Goal: Task Accomplishment & Management: Use online tool/utility

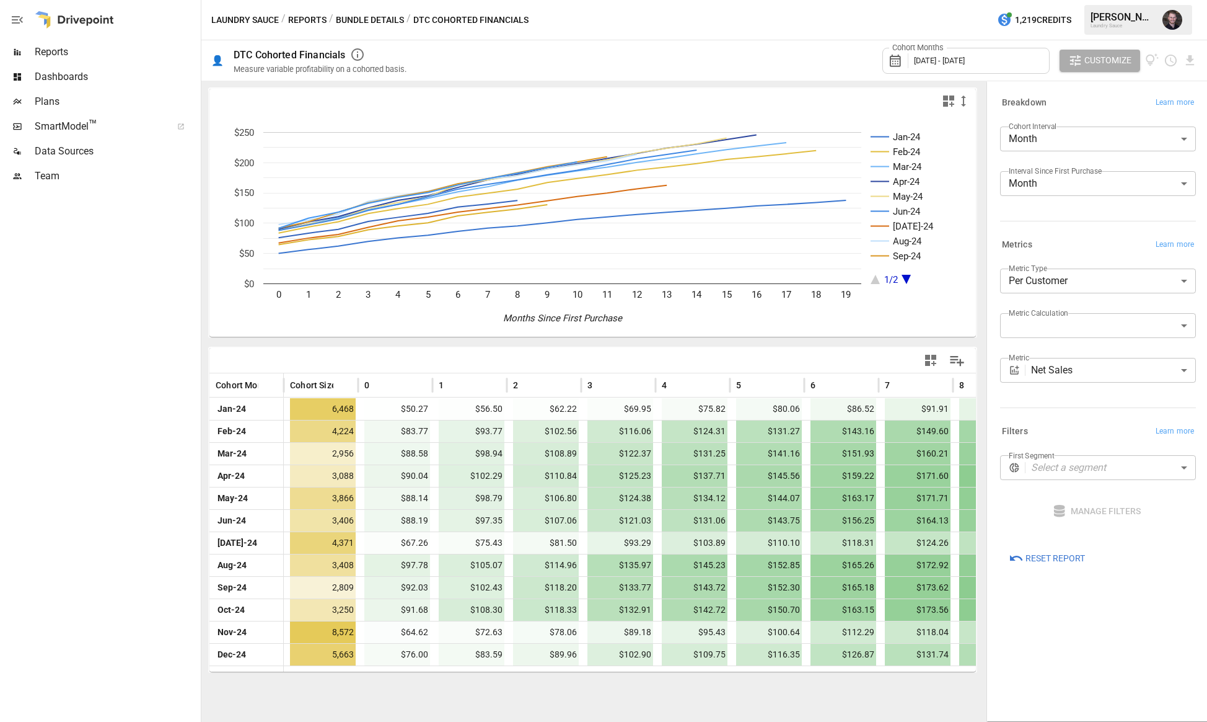
click at [999, 66] on div "Cohort Months [DATE] - [DATE]" at bounding box center [966, 61] width 167 height 26
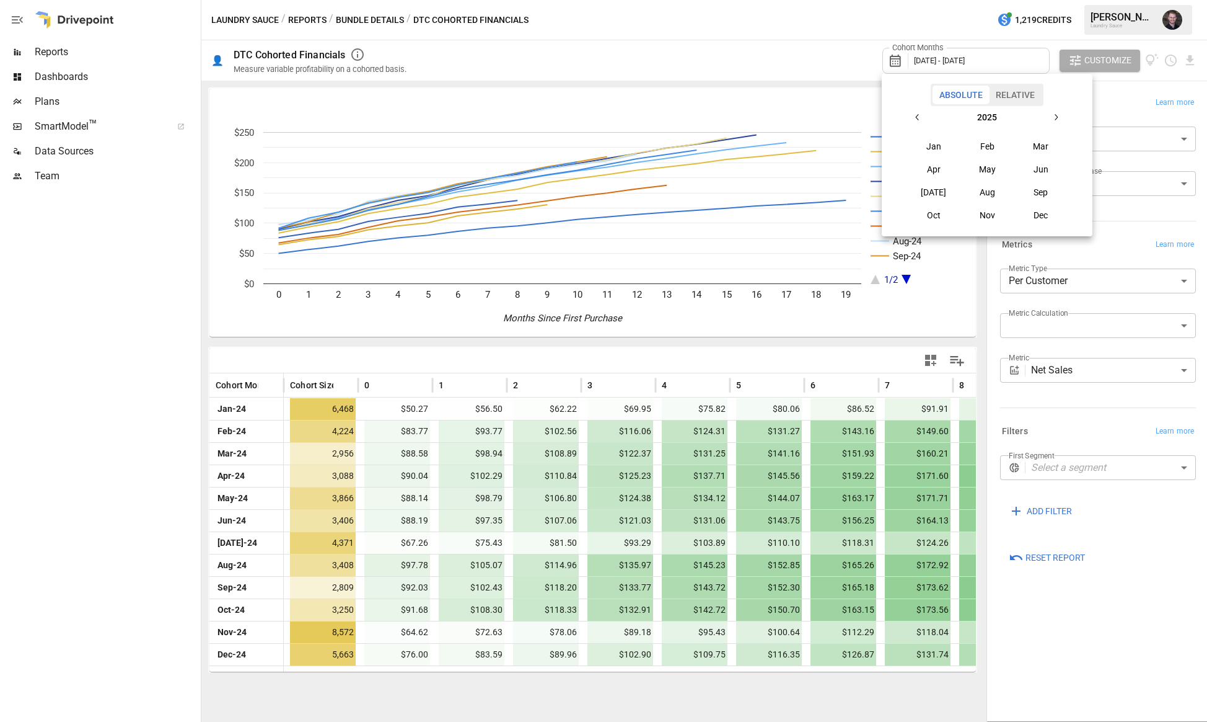
click at [923, 117] on icon "button" at bounding box center [918, 117] width 10 height 10
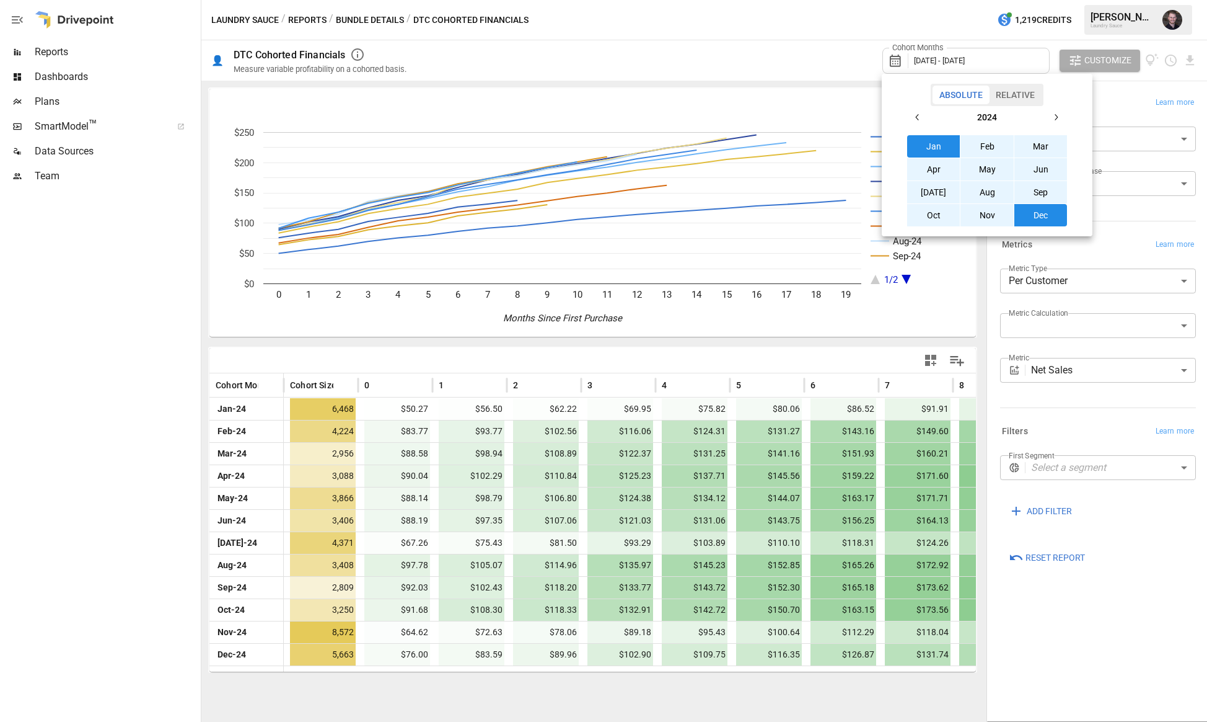
click at [923, 117] on icon "button" at bounding box center [918, 117] width 10 height 10
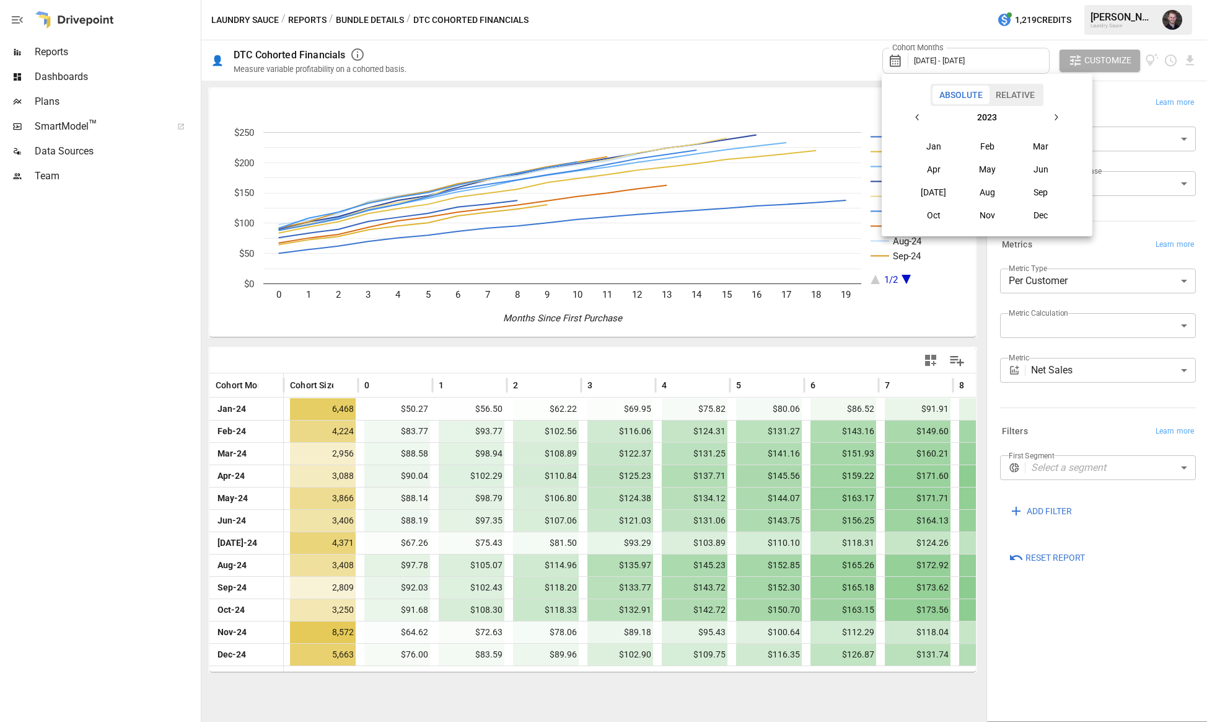
click at [941, 142] on button "Jan" at bounding box center [933, 146] width 53 height 22
click at [1061, 122] on button "button" at bounding box center [1056, 117] width 22 height 22
click at [1156, 613] on div at bounding box center [603, 361] width 1207 height 722
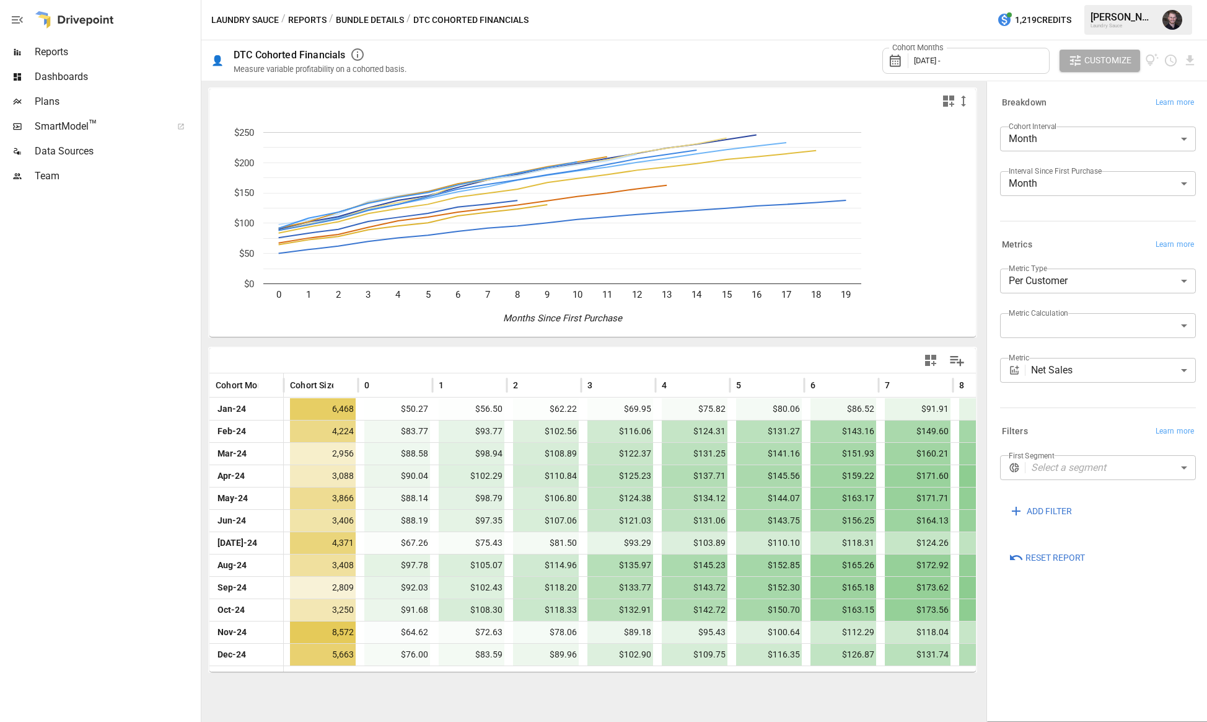
click at [982, 59] on div "Cohort Months [DATE] -" at bounding box center [966, 61] width 167 height 26
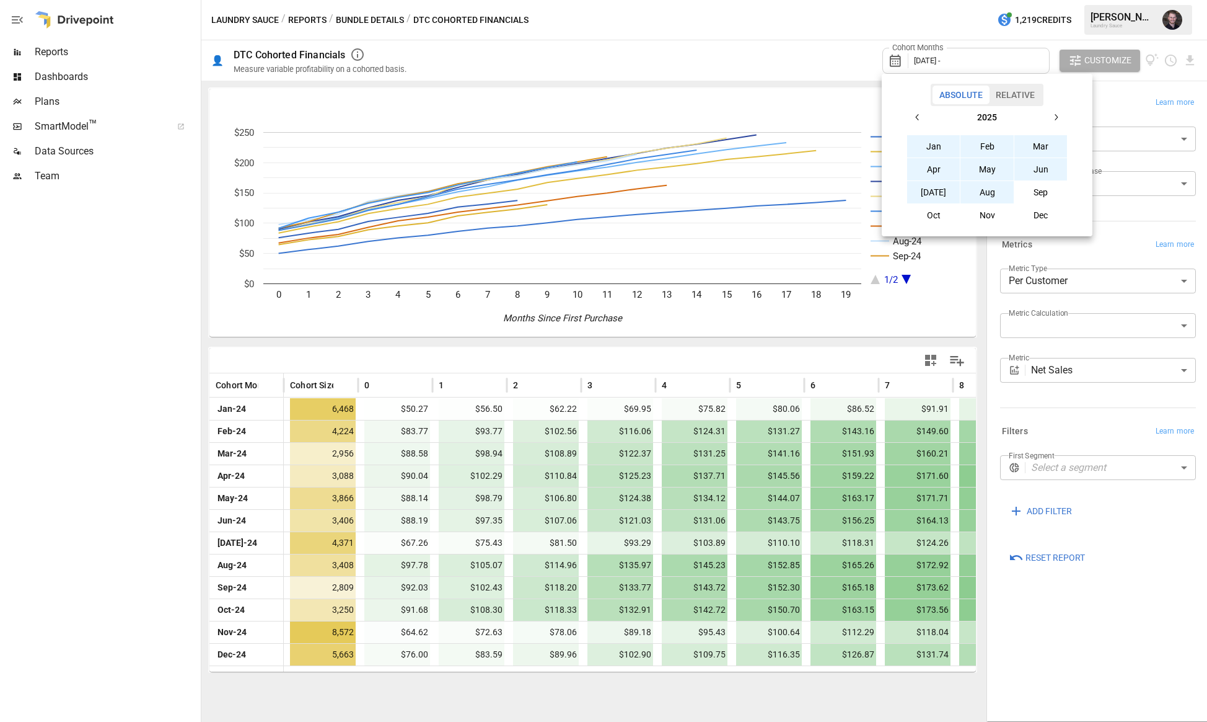
click at [995, 193] on button "Aug" at bounding box center [987, 192] width 53 height 22
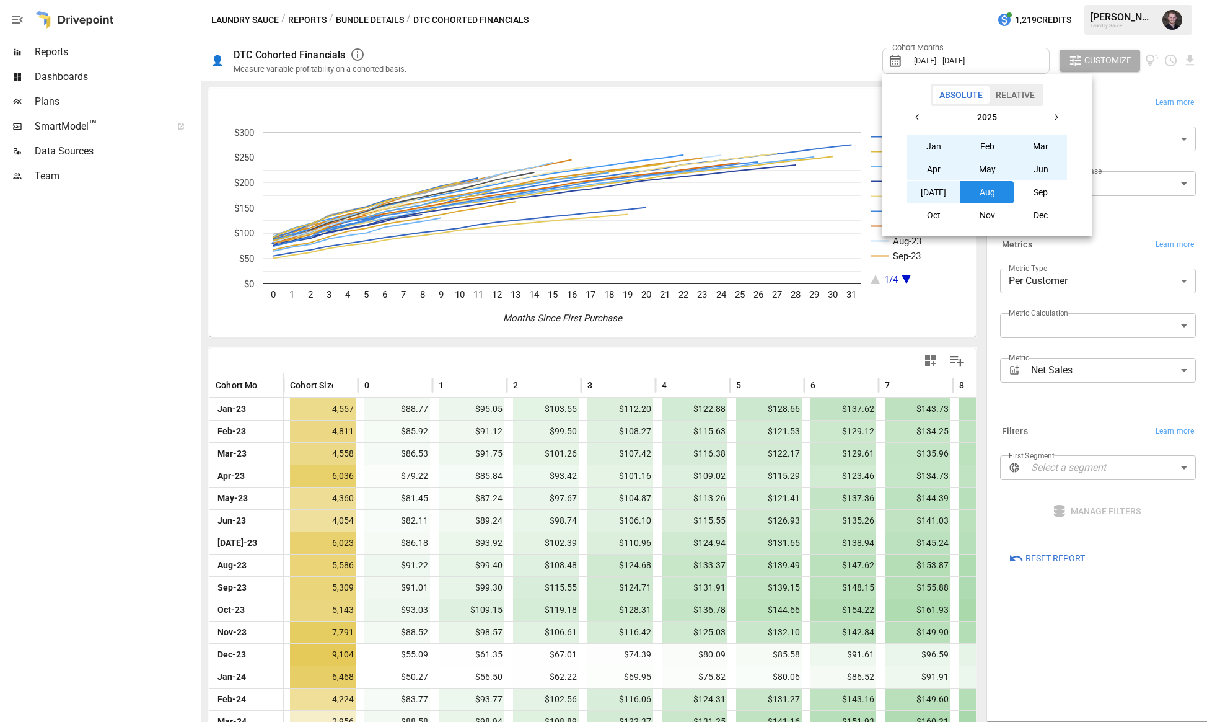
click at [732, 50] on div at bounding box center [603, 361] width 1207 height 722
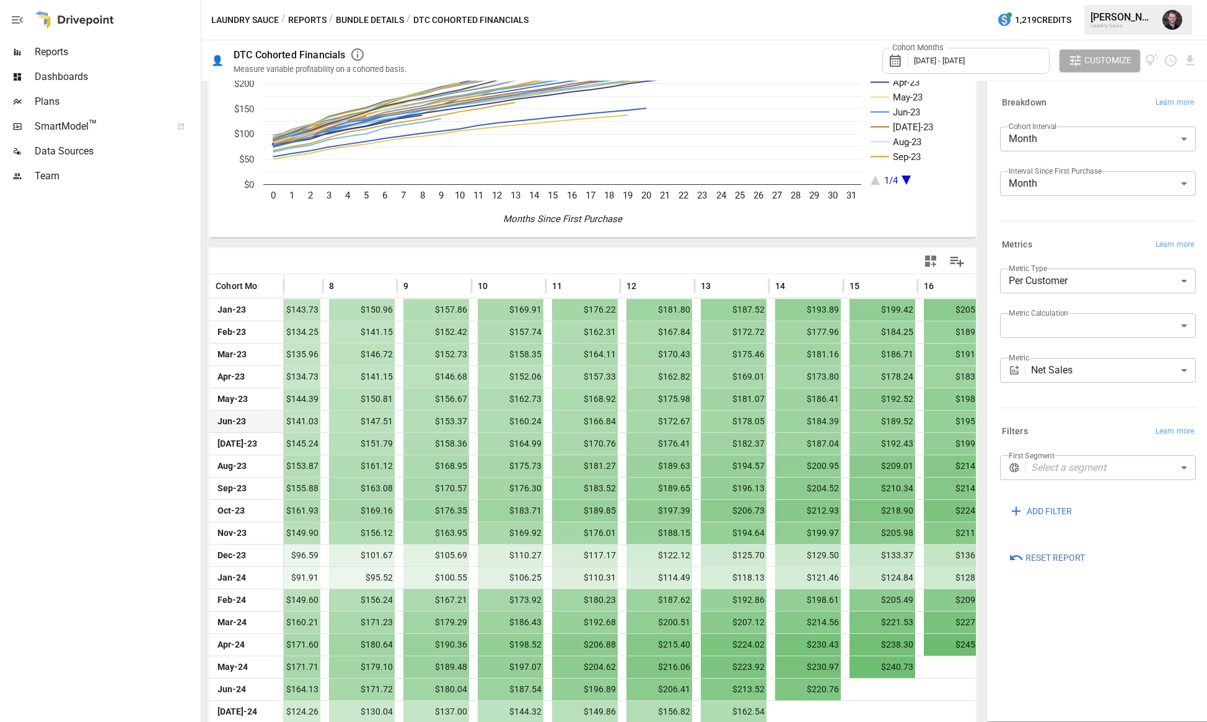
scroll to position [0, 627]
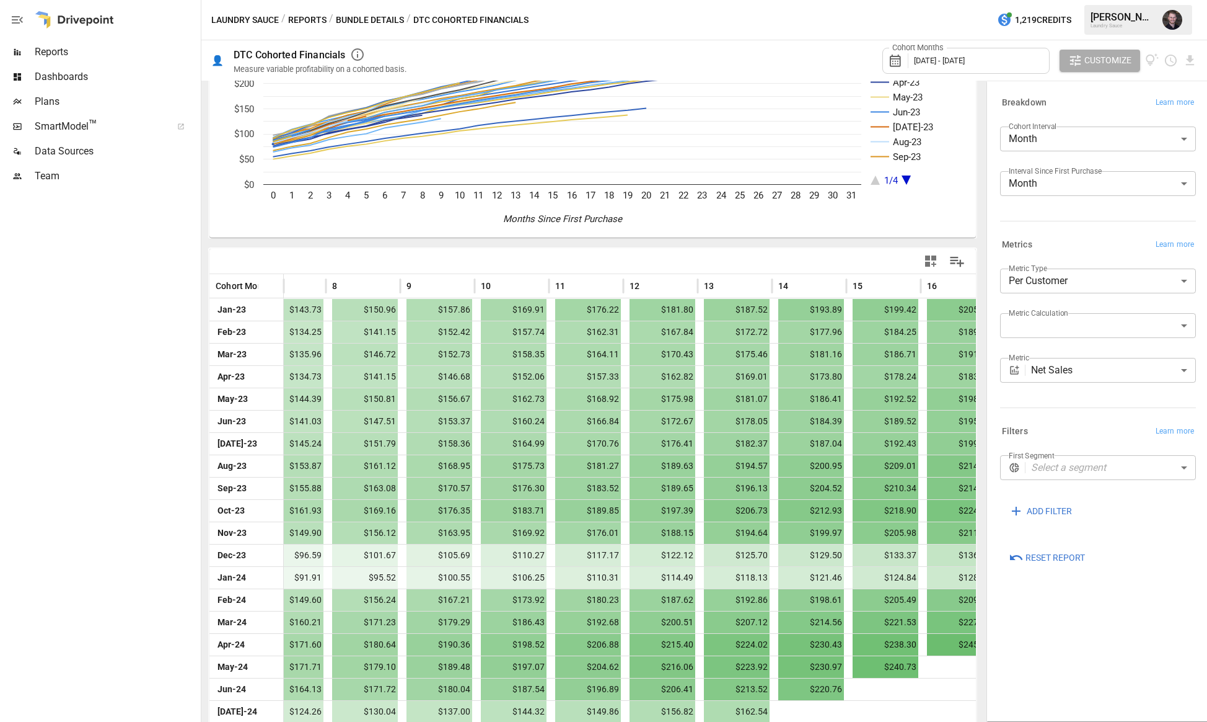
click at [1132, 0] on body "Reports Dashboards Plans SmartModel ™ Data Sources Team Laundry Sauce / Reports…" at bounding box center [603, 0] width 1207 height 0
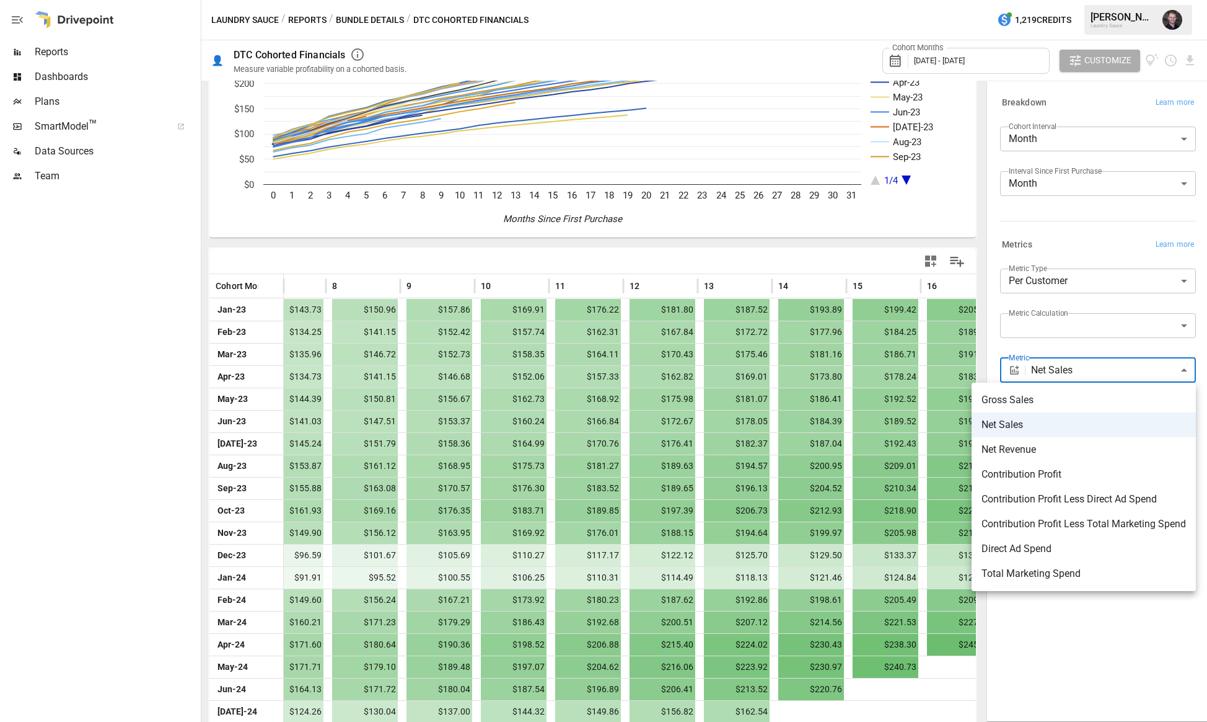
click at [660, 571] on div at bounding box center [603, 361] width 1207 height 722
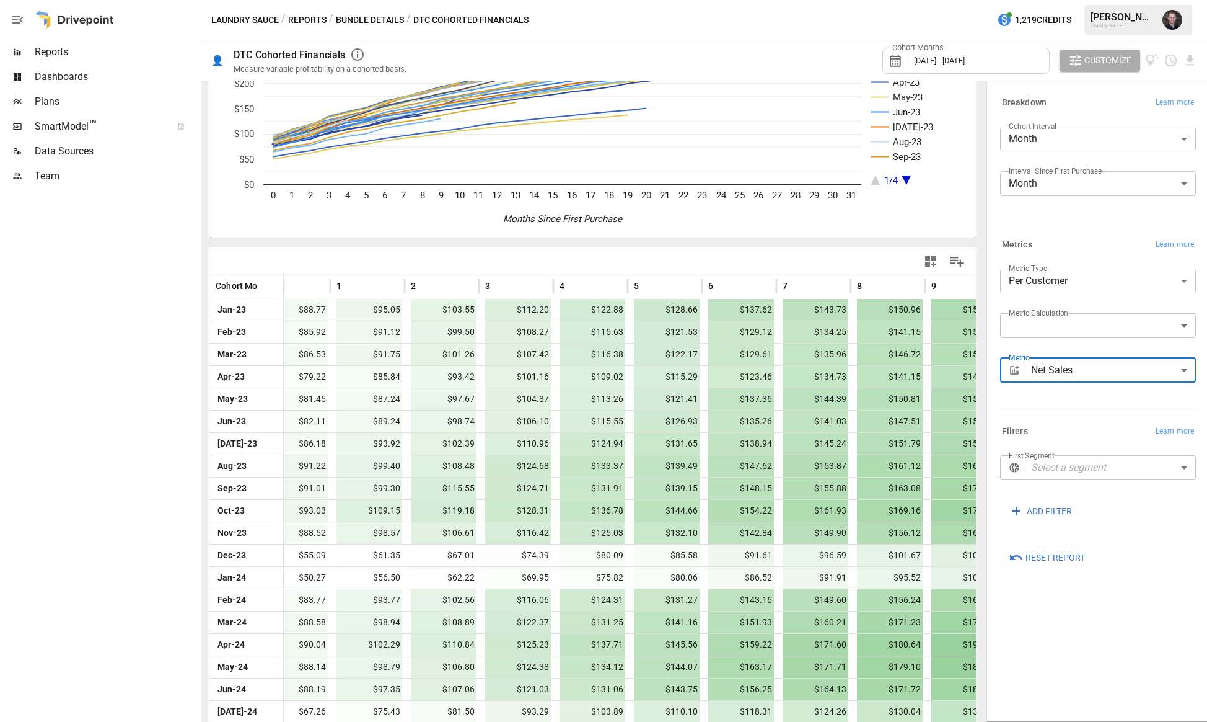
scroll to position [0, 99]
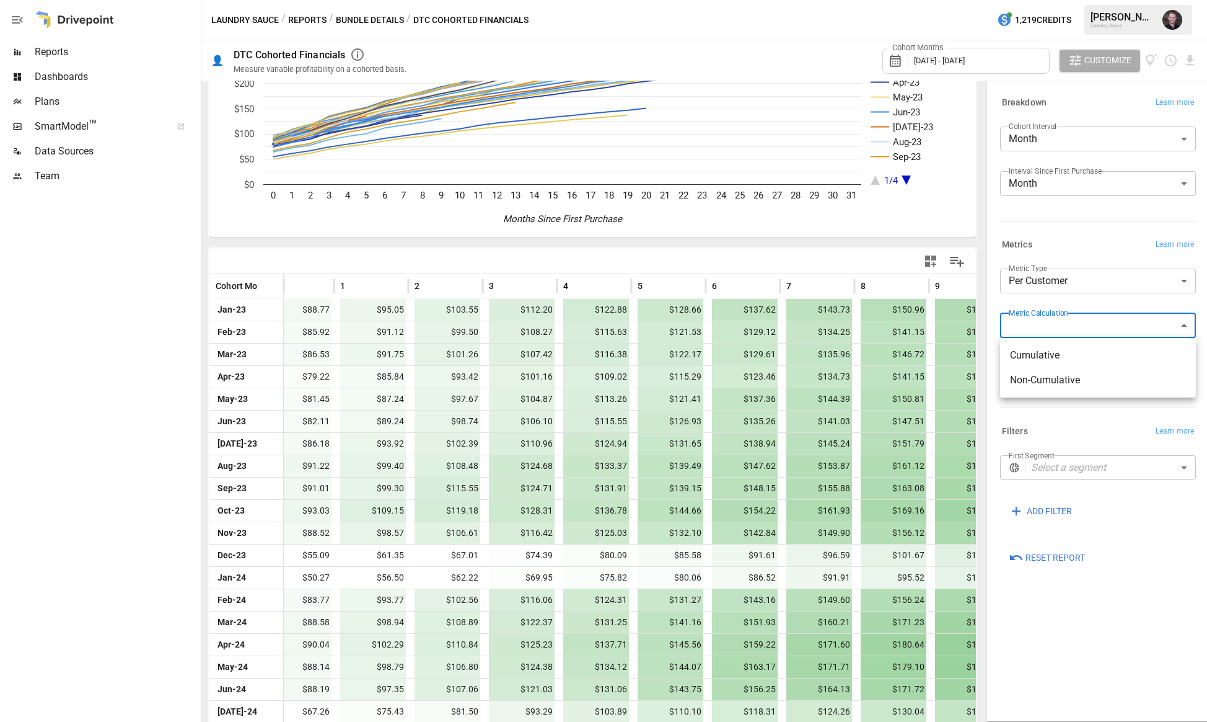
click at [1104, 0] on body "Reports Dashboards Plans SmartModel ™ Data Sources Team Laundry Sauce / Reports…" at bounding box center [603, 0] width 1207 height 0
drag, startPoint x: 1116, startPoint y: 601, endPoint x: 1097, endPoint y: 465, distance: 137.1
click at [1116, 600] on div at bounding box center [603, 361] width 1207 height 722
click at [1102, 293] on div "**********" at bounding box center [1098, 285] width 196 height 35
click at [1107, 0] on body "Reports Dashboards Plans SmartModel ™ Data Sources Team Laundry Sauce / Reports…" at bounding box center [603, 0] width 1207 height 0
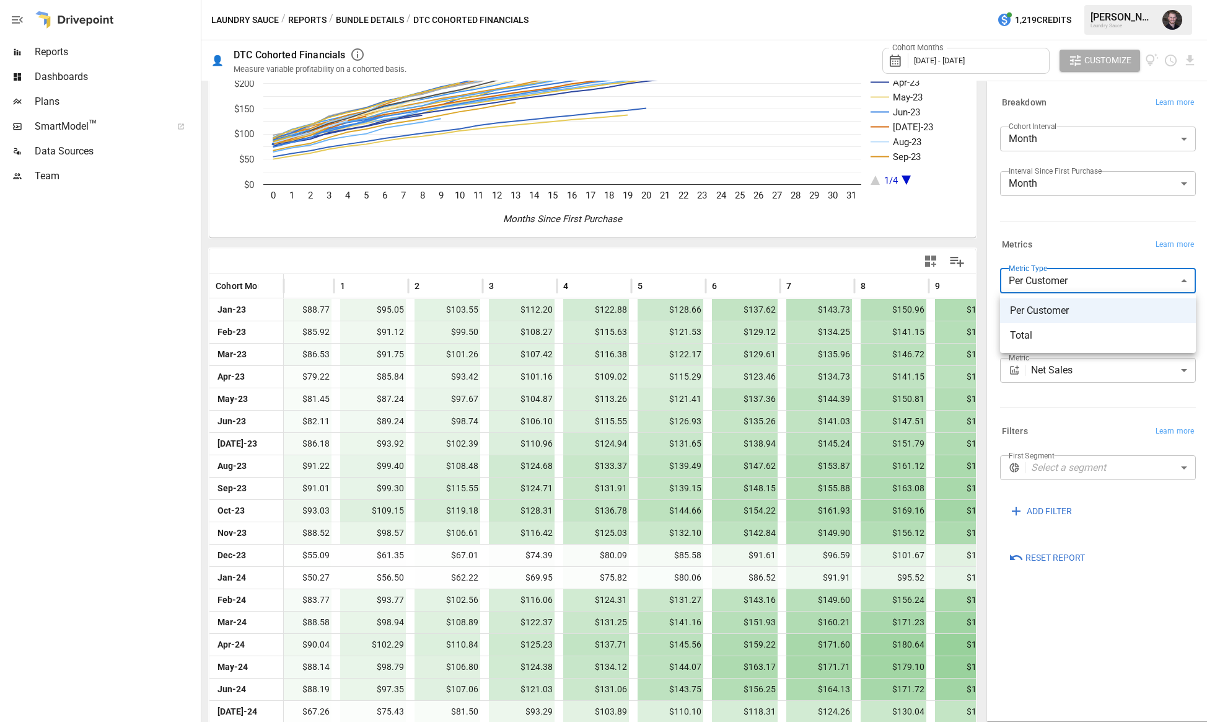
click at [1111, 674] on div at bounding box center [603, 361] width 1207 height 722
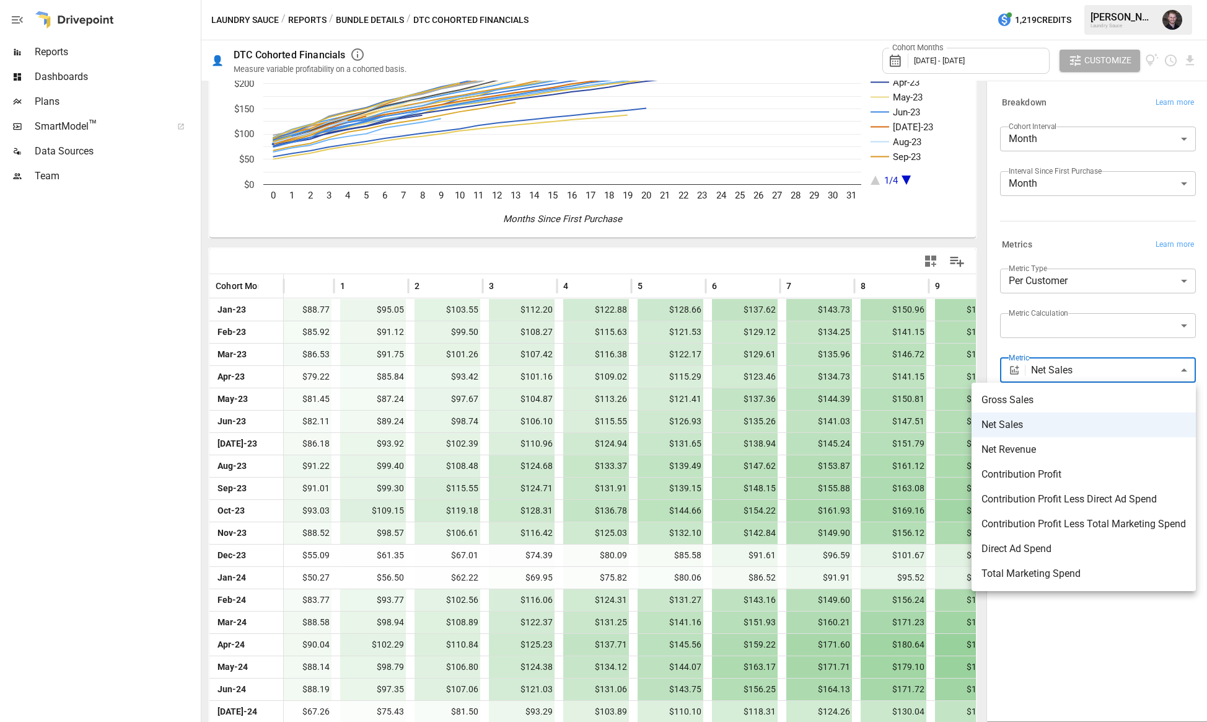
click at [1149, 0] on body "Reports Dashboards Plans SmartModel ™ Data Sources Team Laundry Sauce / Reports…" at bounding box center [603, 0] width 1207 height 0
click at [1169, 497] on span "Contribution Profit Less Direct Ad Spend" at bounding box center [1084, 499] width 205 height 15
type input "**********"
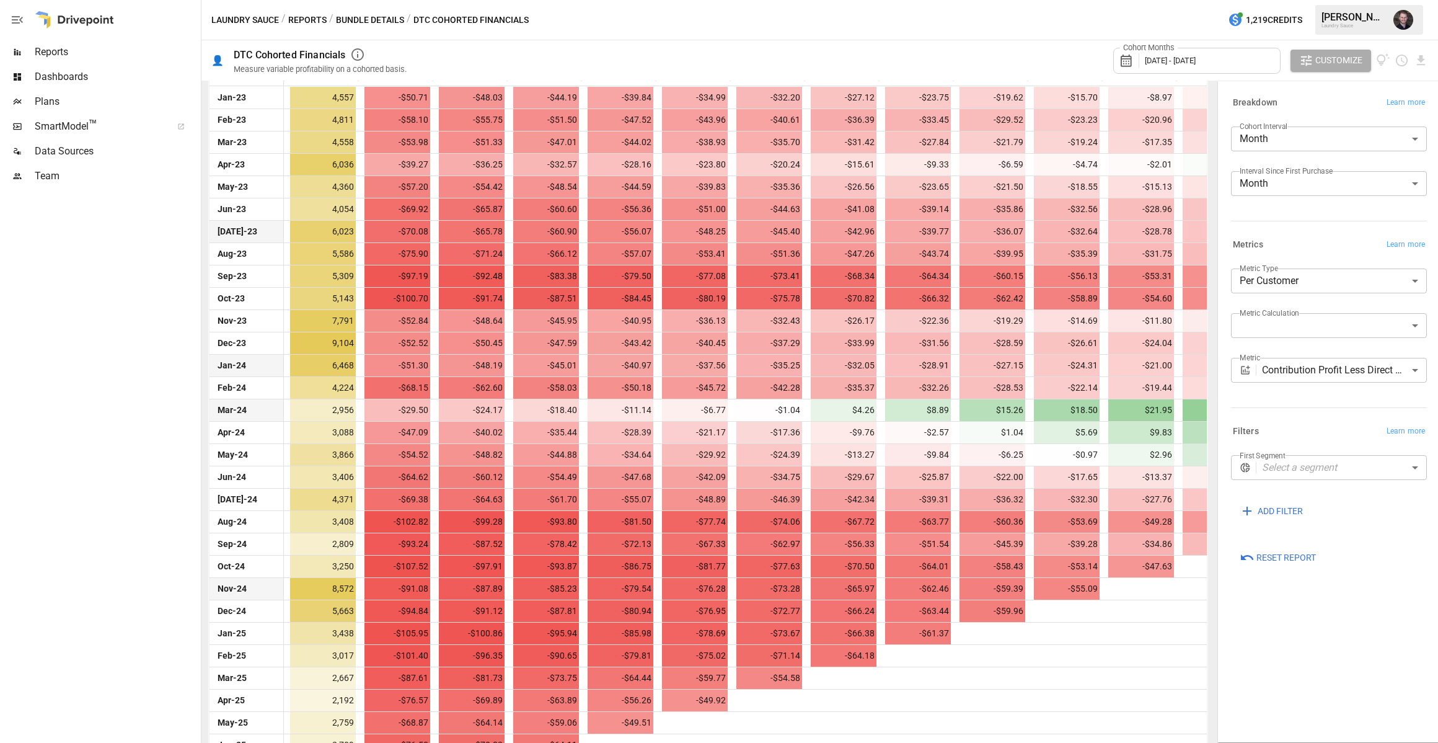
scroll to position [377, 0]
